Goal: Task Accomplishment & Management: Manage account settings

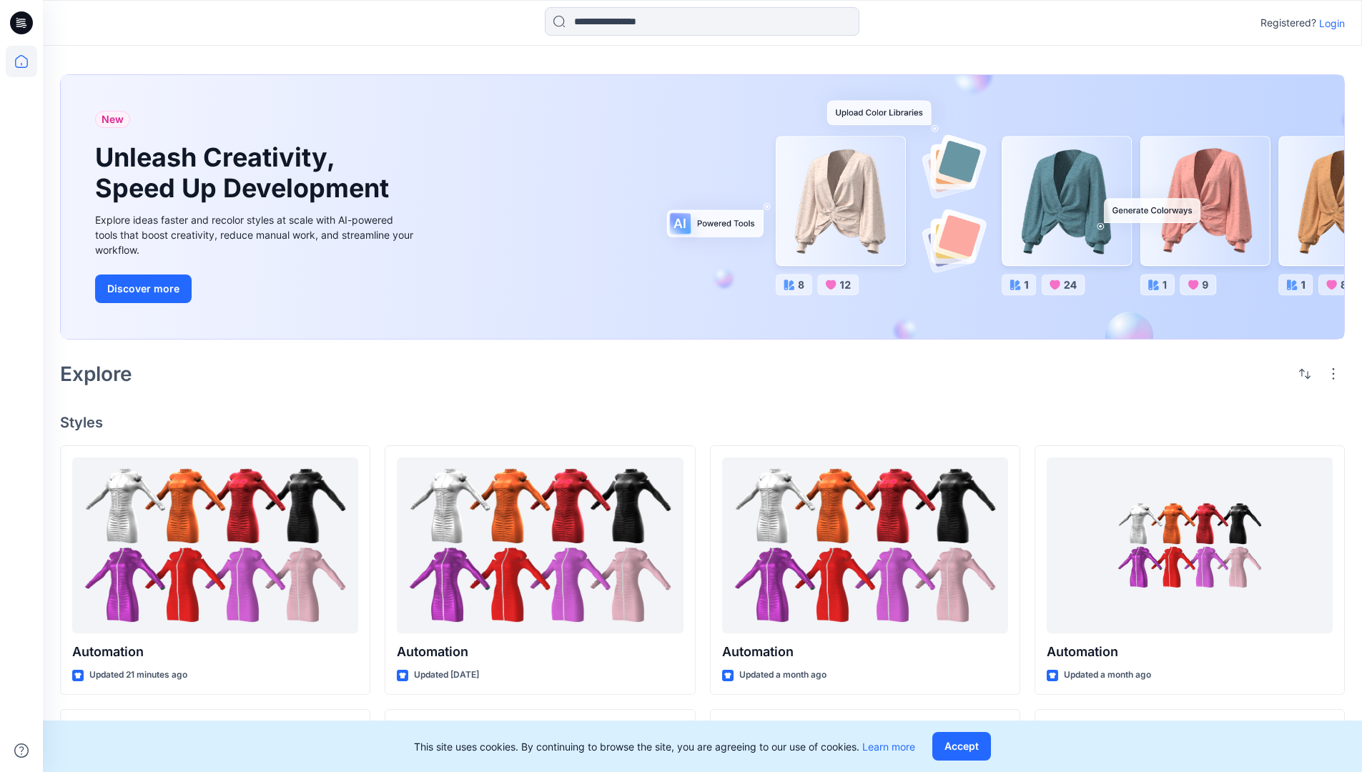
click at [1328, 23] on p "Login" at bounding box center [1332, 23] width 26 height 15
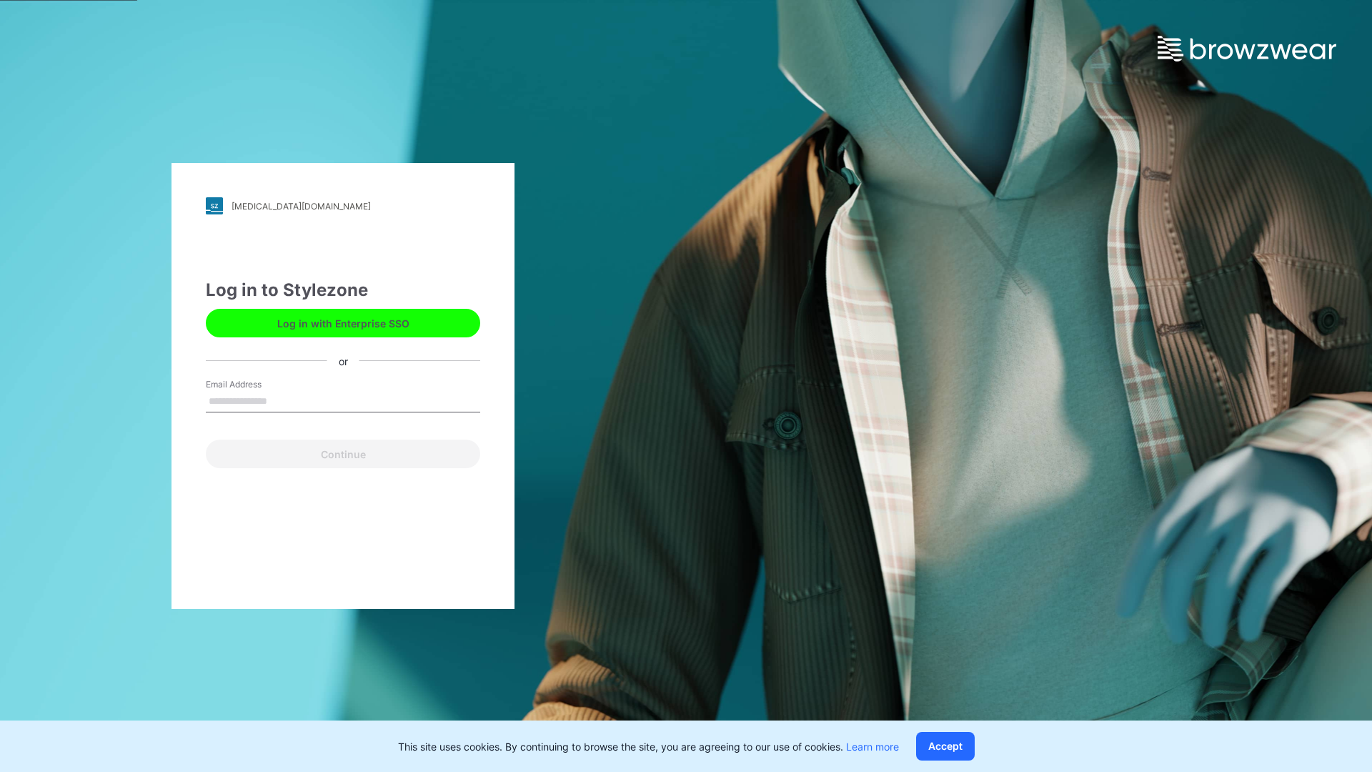
click at [282, 400] on input "Email Address" at bounding box center [343, 401] width 274 height 21
type input "**********"
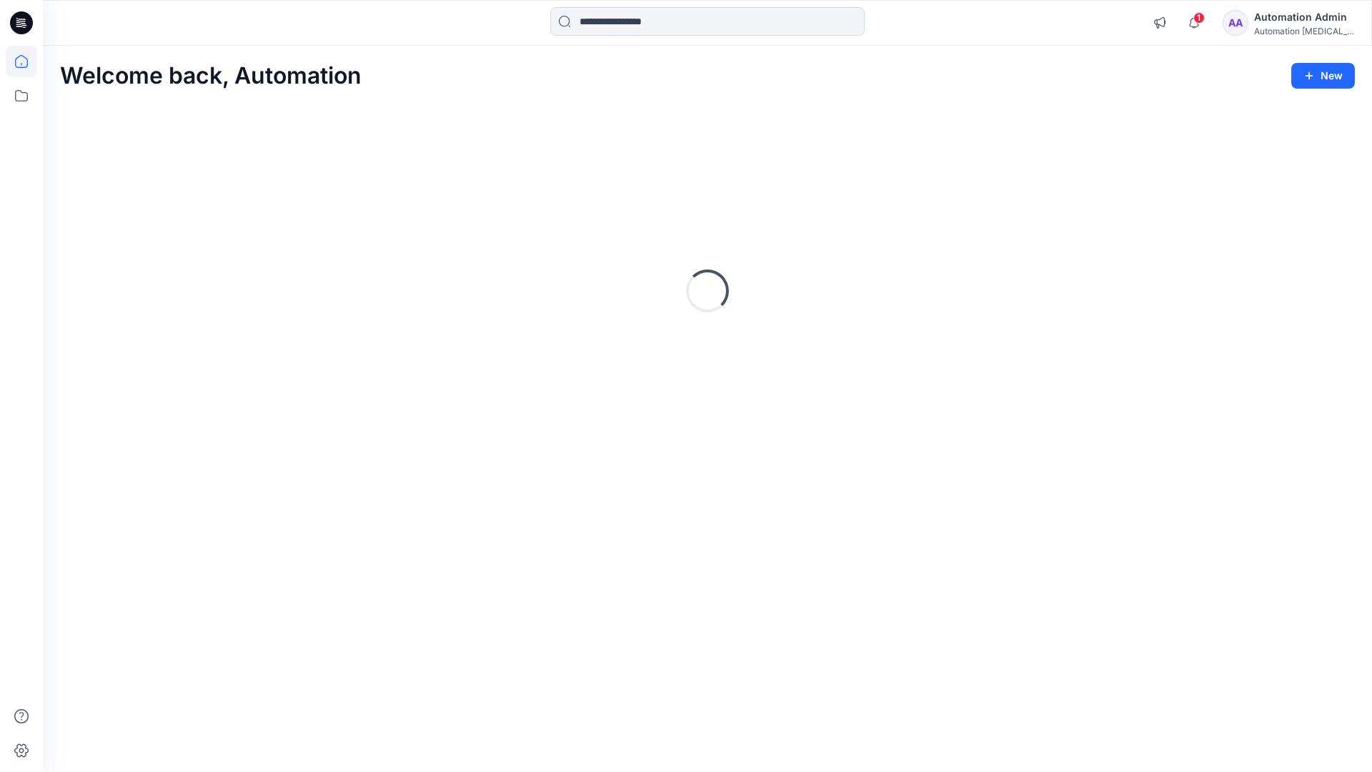
click at [27, 61] on icon at bounding box center [21, 61] width 13 height 13
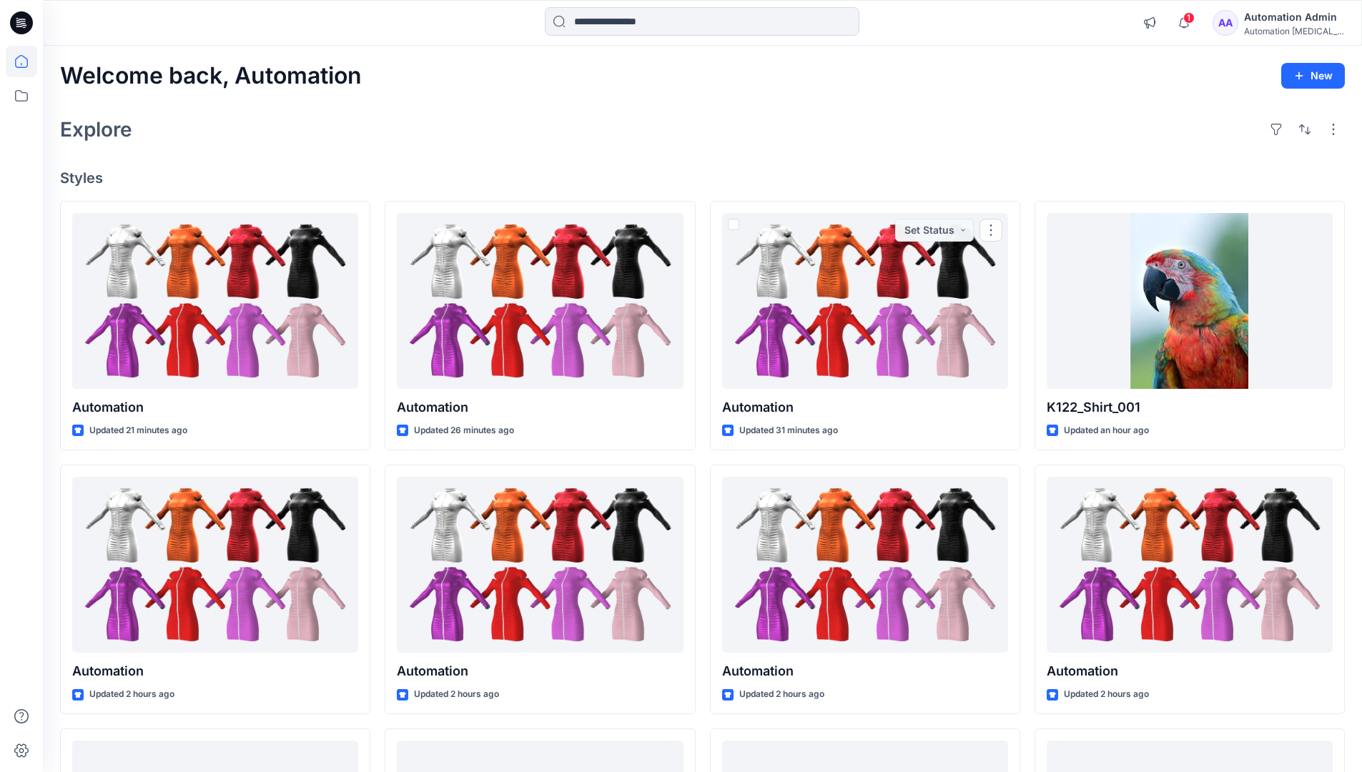
click at [1282, 24] on div "Automation Admin" at bounding box center [1294, 17] width 100 height 17
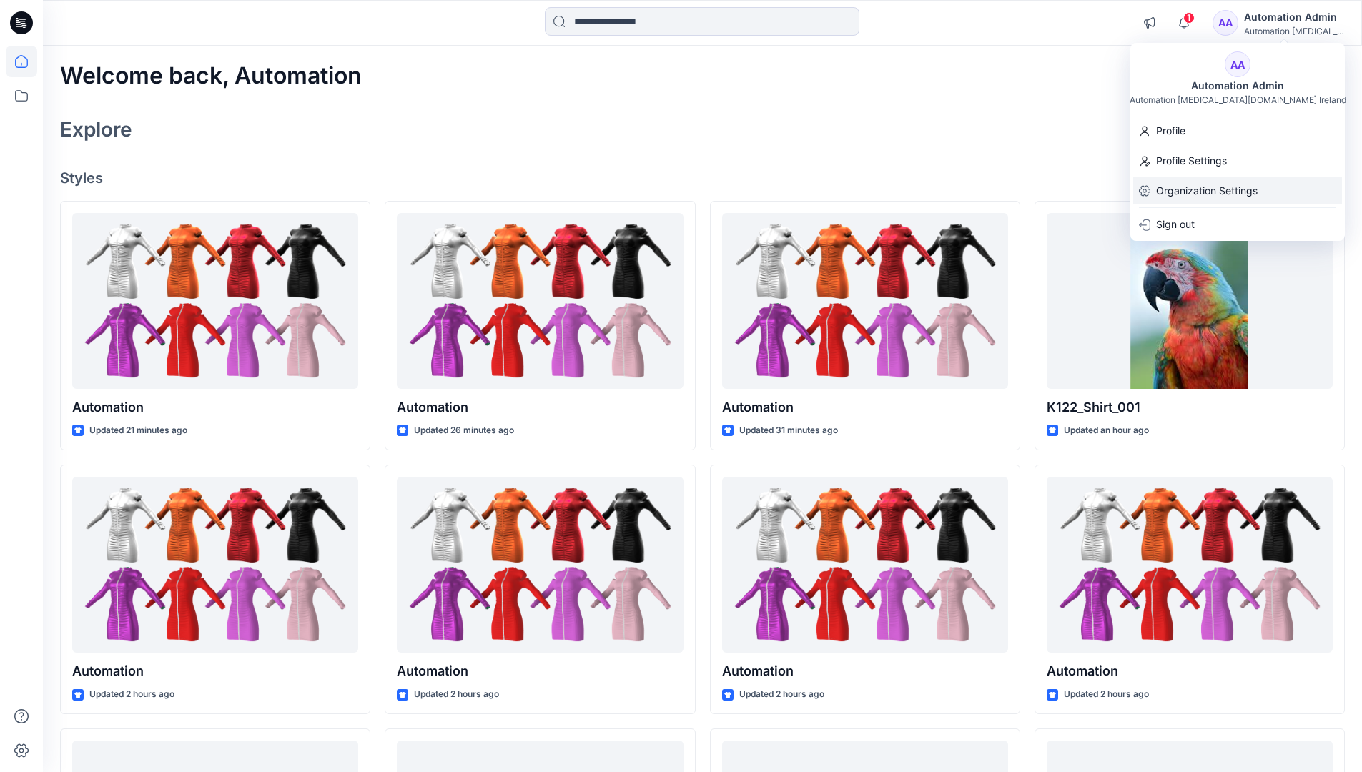
click at [1209, 194] on p "Organization Settings" at bounding box center [1206, 190] width 101 height 27
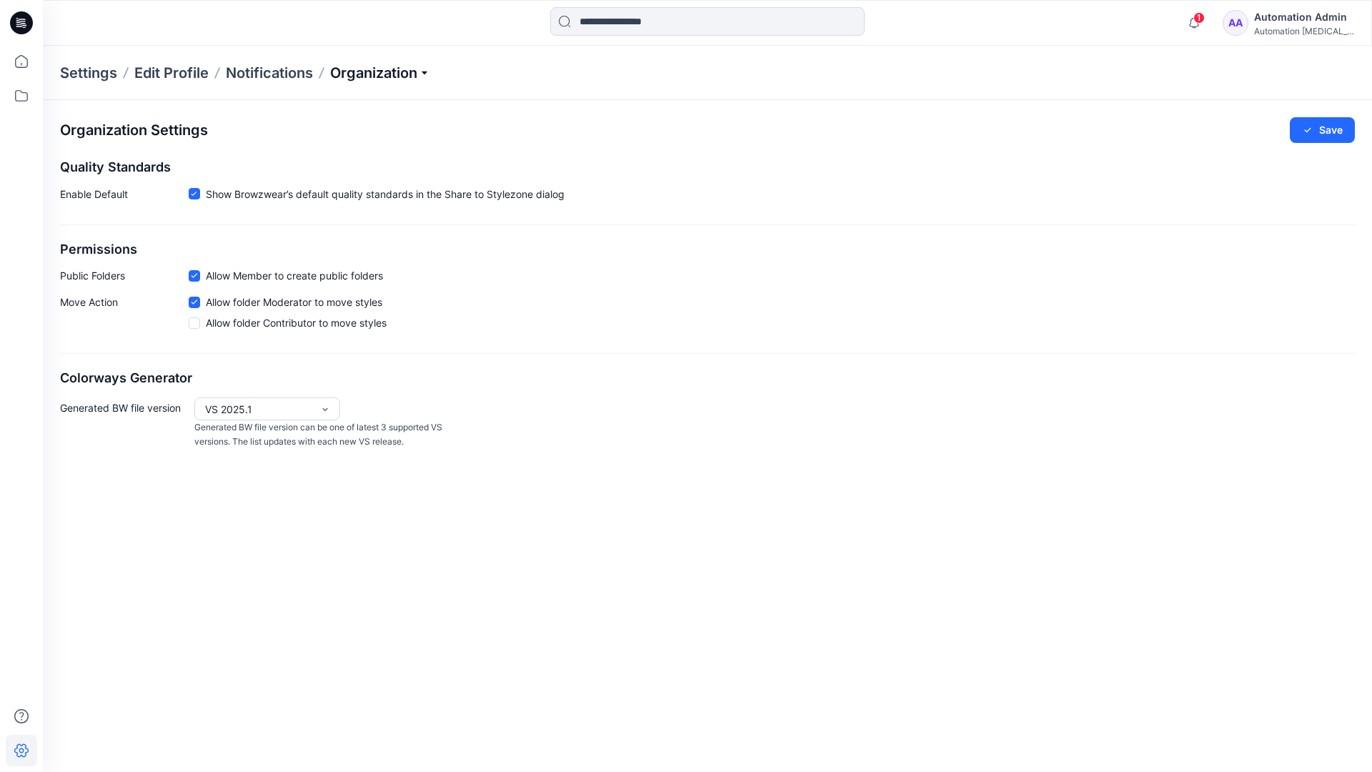
click at [407, 78] on p "Organization" at bounding box center [380, 73] width 100 height 20
click at [403, 73] on p "Organization" at bounding box center [380, 73] width 100 height 20
click at [194, 278] on icon at bounding box center [194, 275] width 6 height 5
click at [1332, 131] on button "Save" at bounding box center [1322, 130] width 65 height 26
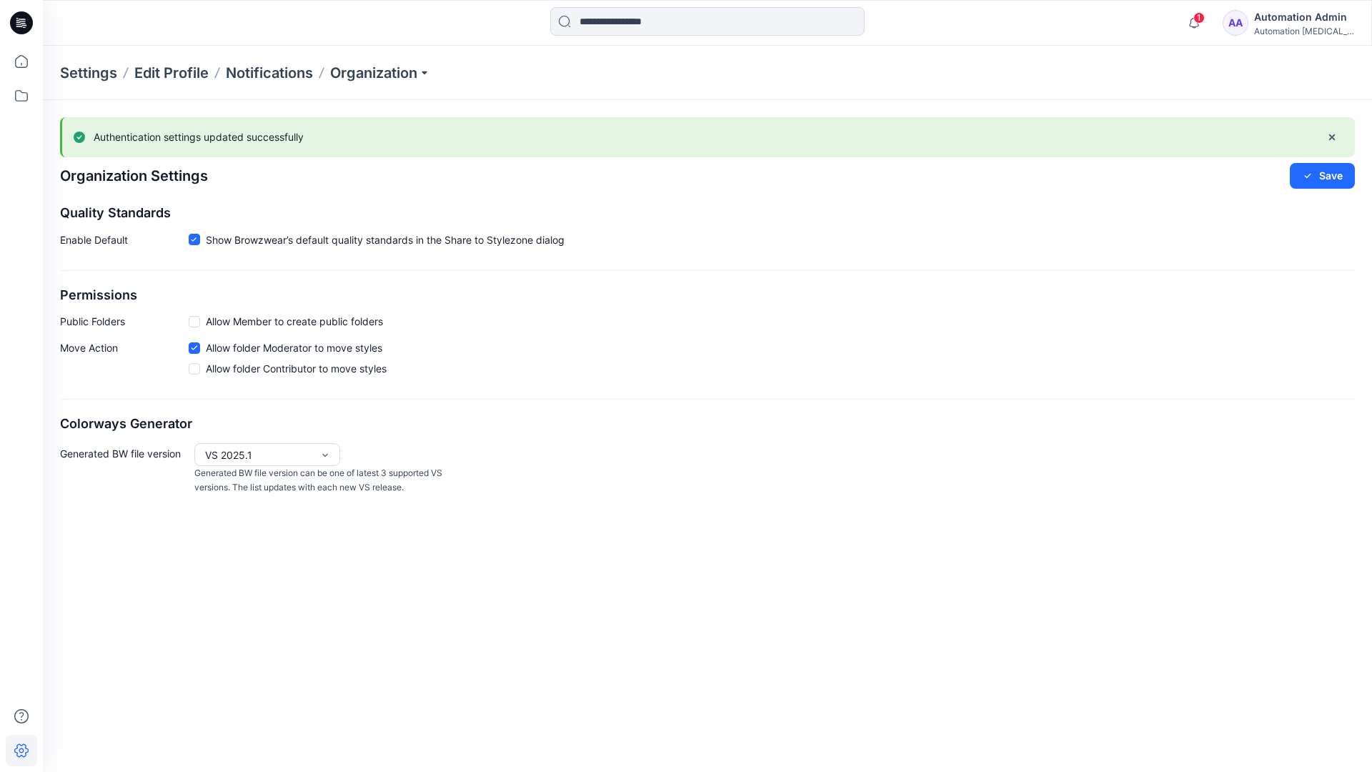
click at [196, 321] on span at bounding box center [194, 321] width 11 height 11
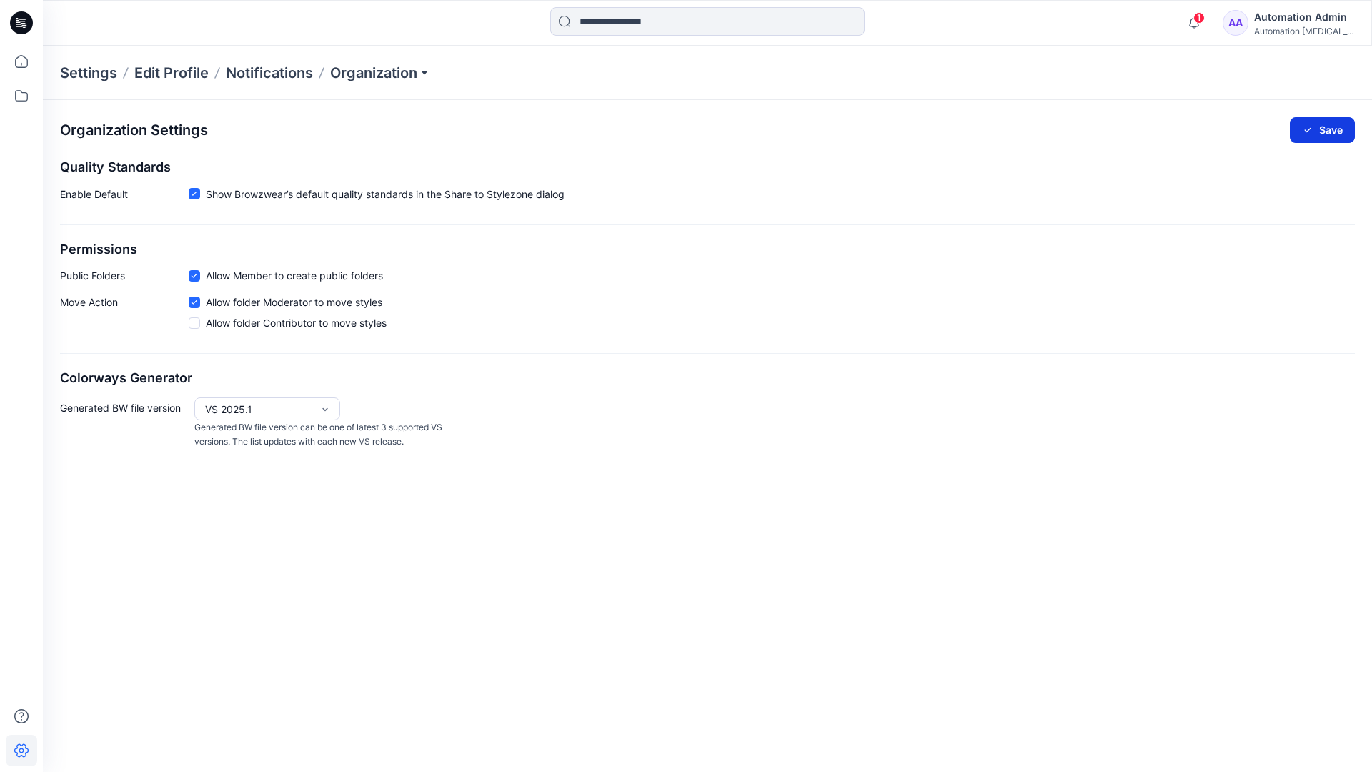
click at [1331, 127] on button "Save" at bounding box center [1322, 130] width 65 height 26
click at [194, 194] on icon at bounding box center [194, 194] width 6 height 5
click at [1324, 127] on button "Save" at bounding box center [1322, 130] width 65 height 26
click at [195, 196] on span at bounding box center [194, 194] width 11 height 11
click at [1337, 124] on button "Save" at bounding box center [1322, 130] width 65 height 26
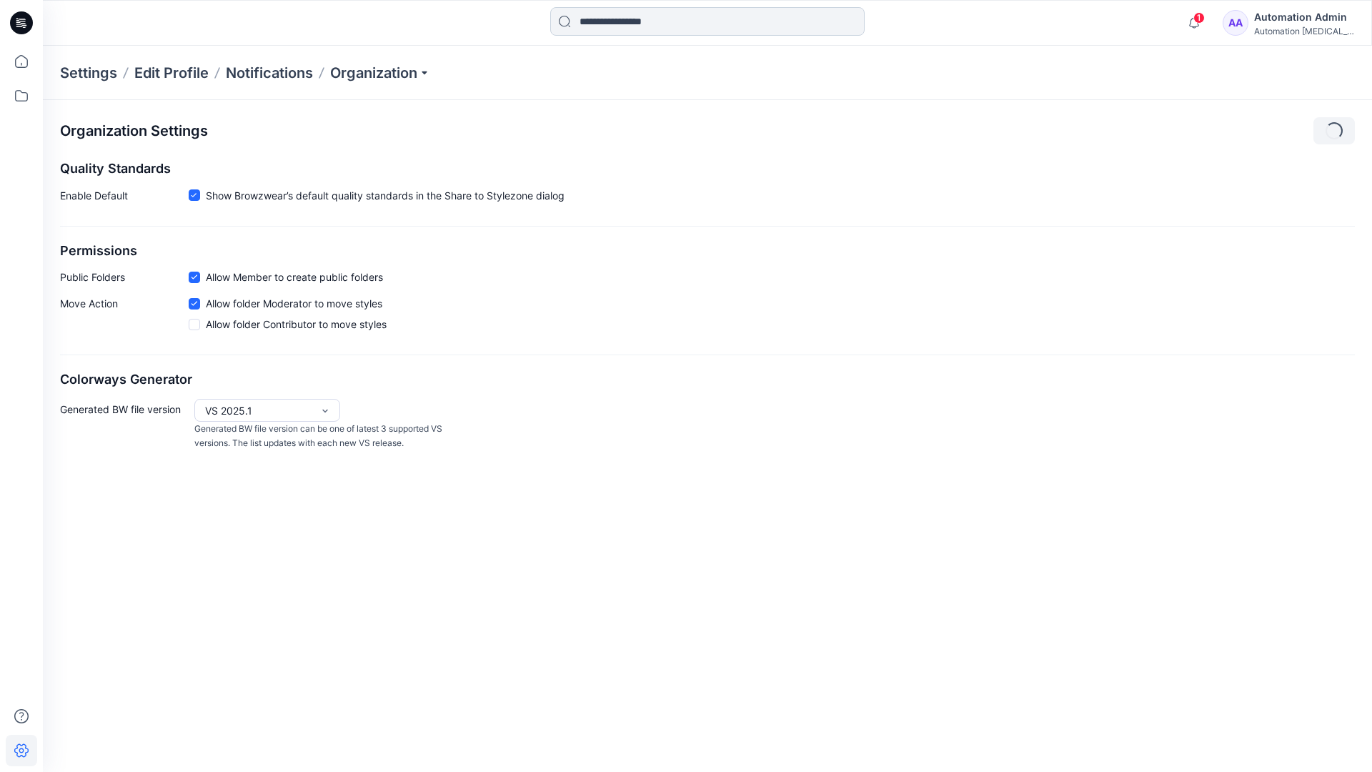
click at [646, 22] on input at bounding box center [707, 21] width 314 height 29
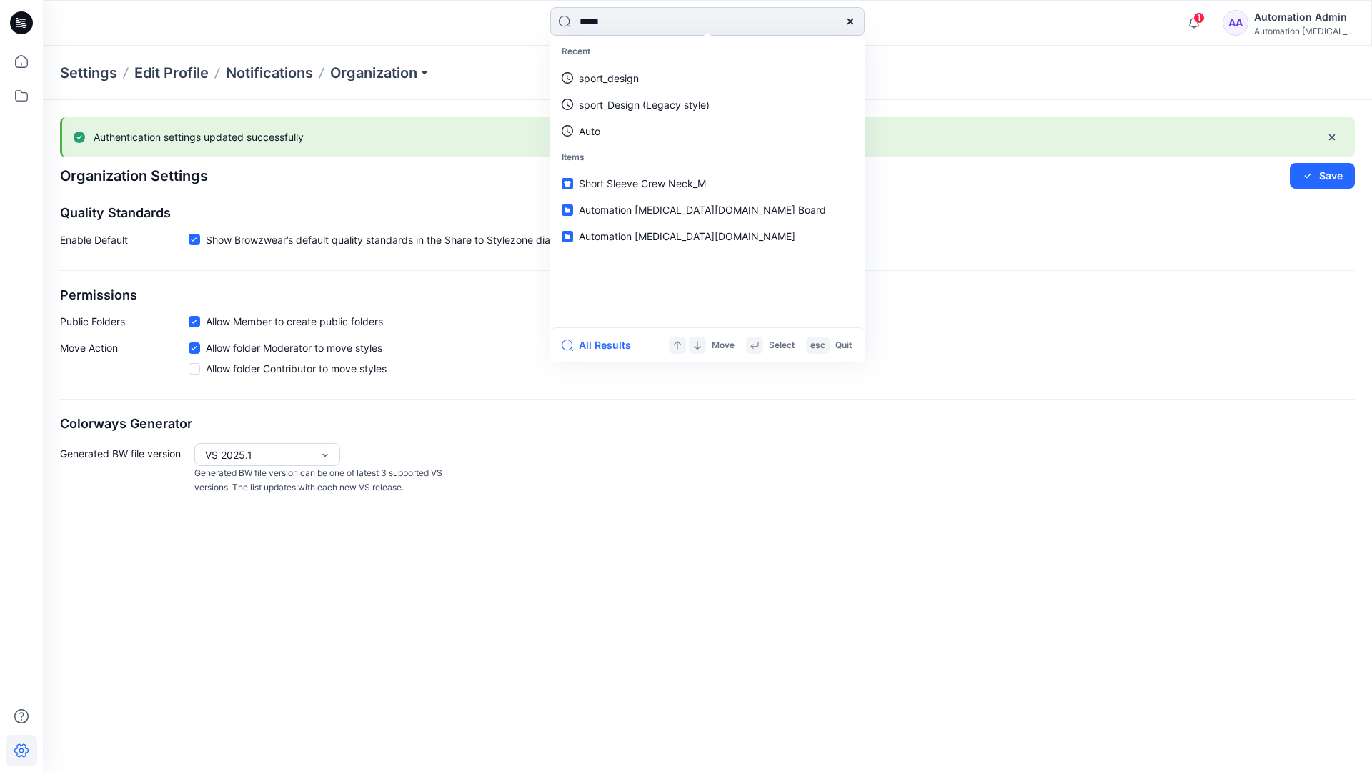
type input "****"
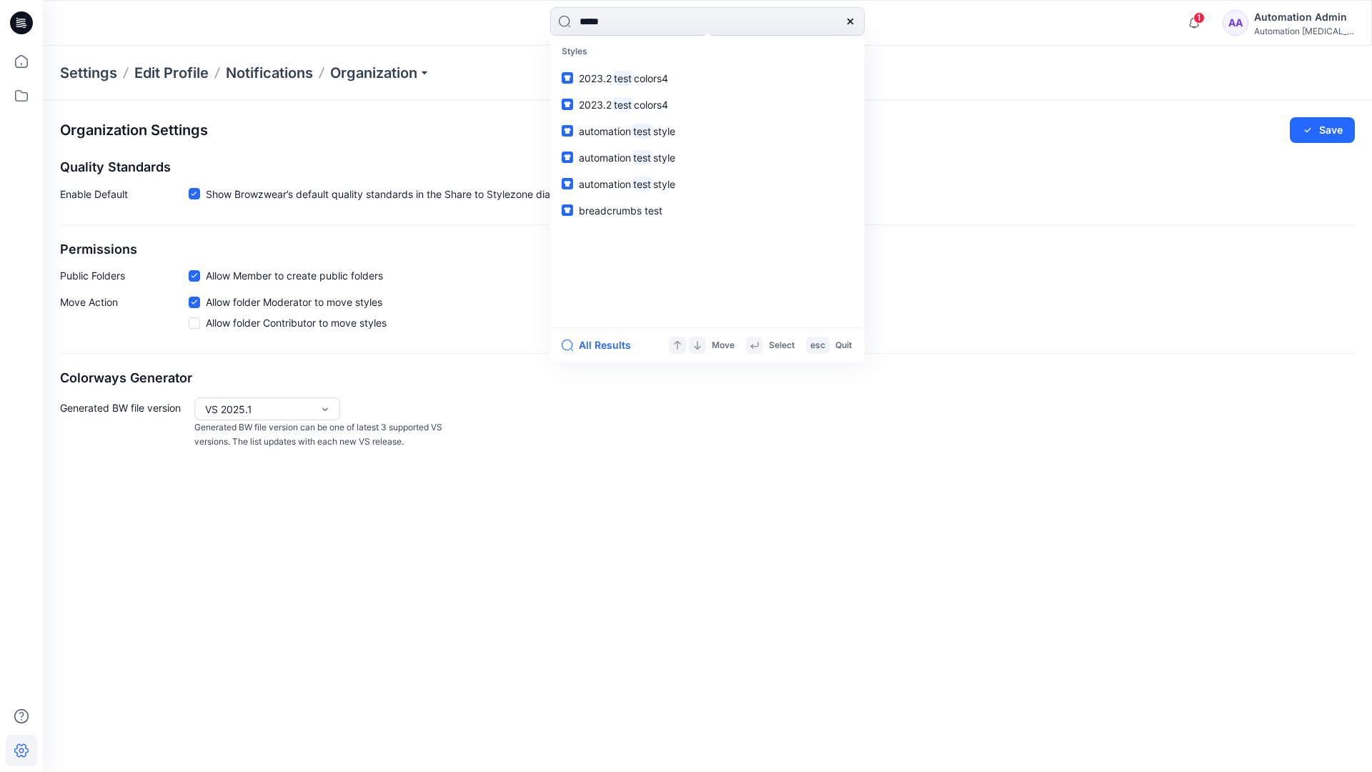
click at [851, 21] on icon at bounding box center [850, 21] width 11 height 11
click at [800, 15] on input at bounding box center [707, 21] width 314 height 29
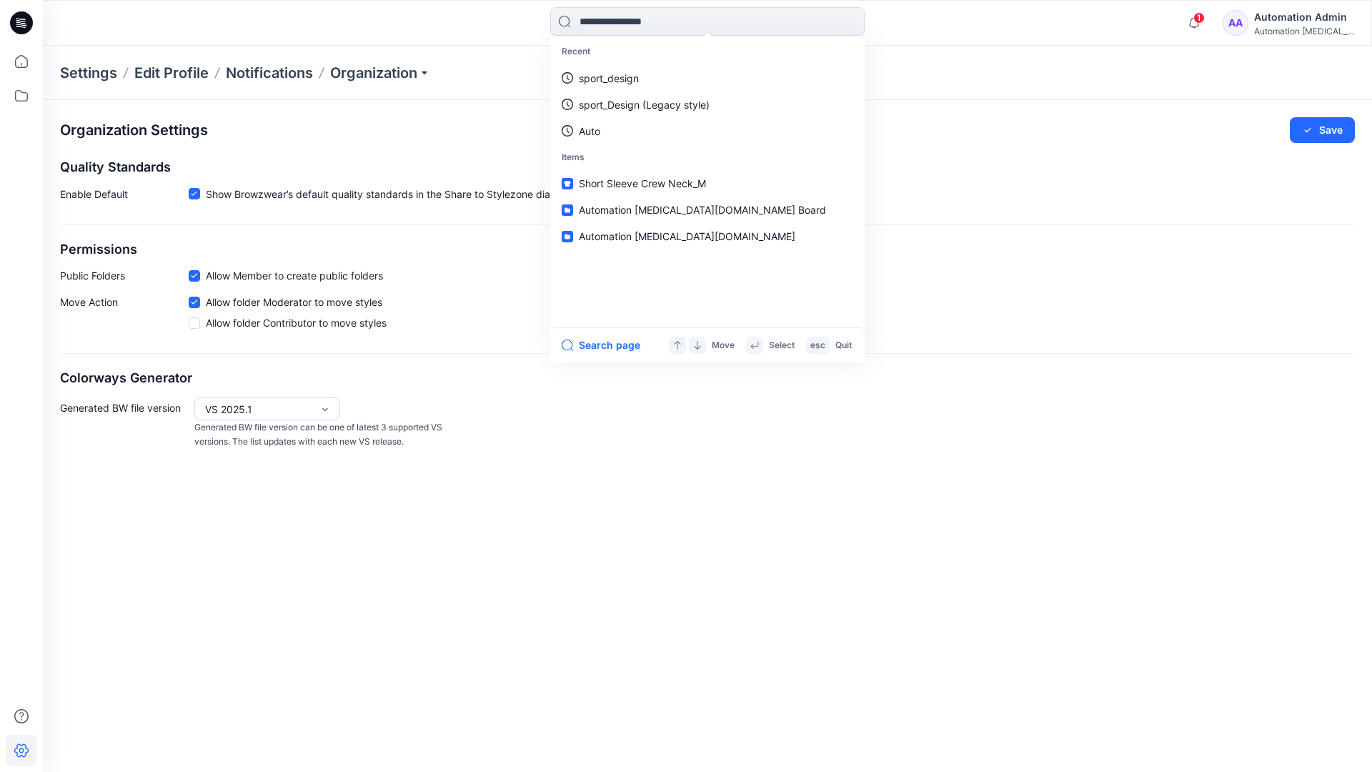
click at [1287, 15] on div "Automation Admin" at bounding box center [1304, 17] width 100 height 17
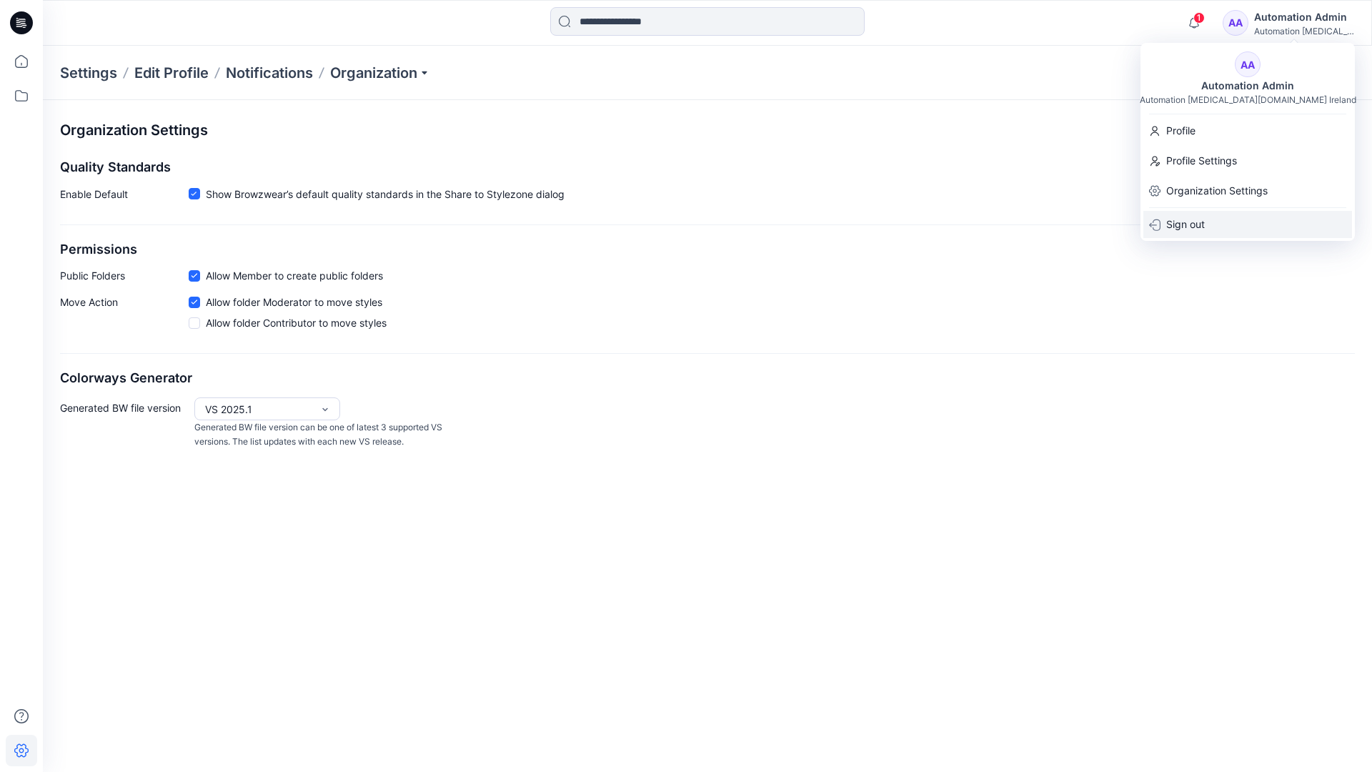
click at [1207, 220] on div "Sign out" at bounding box center [1248, 224] width 209 height 27
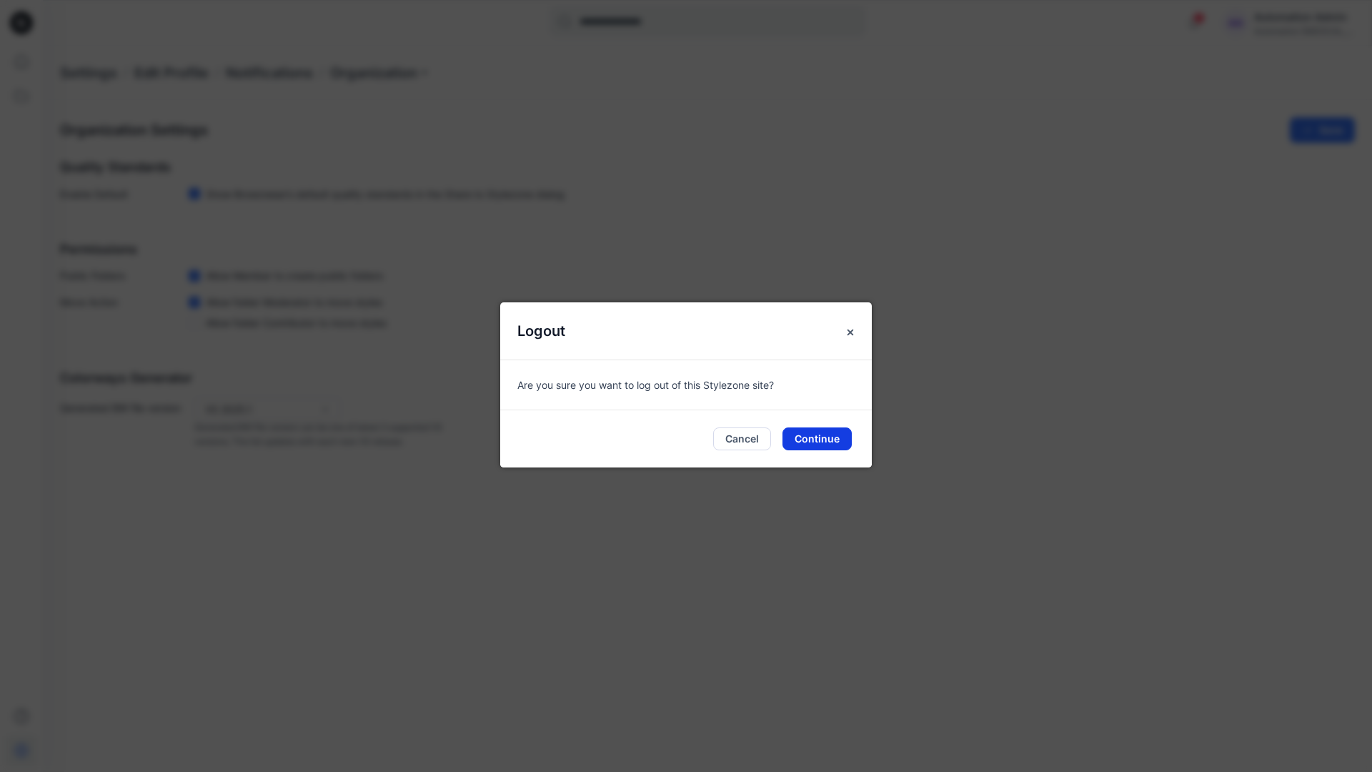
click at [818, 432] on button "Continue" at bounding box center [817, 438] width 69 height 23
